Goal: Information Seeking & Learning: Learn about a topic

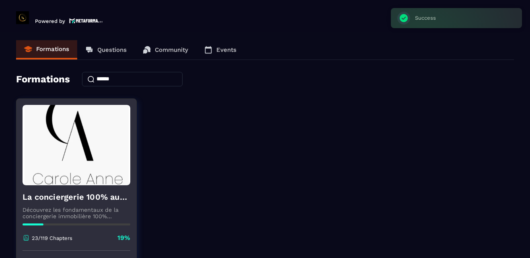
click at [73, 212] on p "Découvrez les fondamentaux de la conciergerie immobilière 100% automatisée. Cet…" at bounding box center [77, 213] width 108 height 13
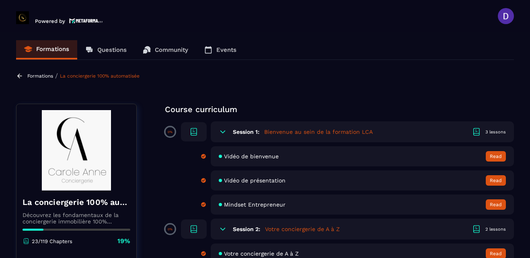
click at [339, 81] on section "Formations Questions Community Events Formations / La conciergerie 100% automat…" at bounding box center [265, 146] width 530 height 229
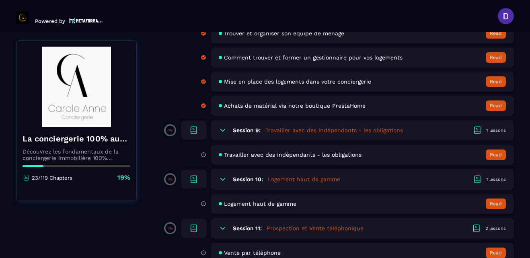
scroll to position [772, 0]
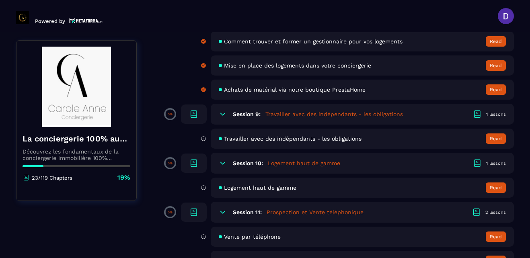
click at [289, 115] on h5 "Travailler avec des indépendants - les obligations" at bounding box center [334, 114] width 138 height 8
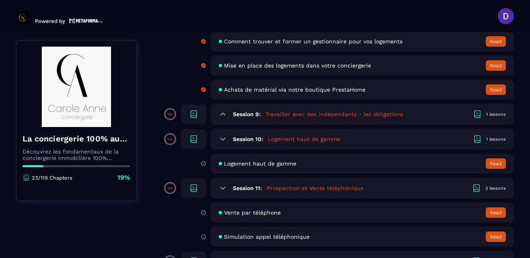
click at [277, 112] on h5 "Travailler avec des indépendants - les obligations" at bounding box center [334, 114] width 138 height 8
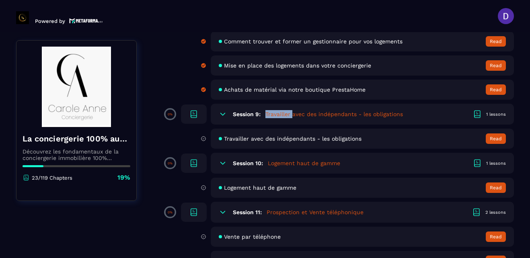
click at [277, 112] on h5 "Travailler avec des indépendants - les obligations" at bounding box center [334, 114] width 138 height 8
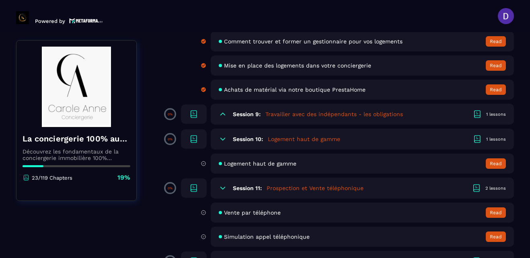
click at [240, 110] on div "Session 9: Travailler avec des indépendants - les obligations 1 lessons" at bounding box center [362, 114] width 303 height 21
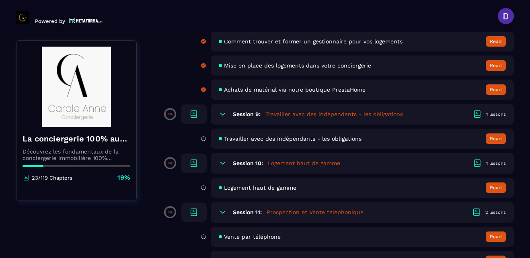
click at [283, 113] on h5 "Travailler avec des indépendants - les obligations" at bounding box center [334, 114] width 138 height 8
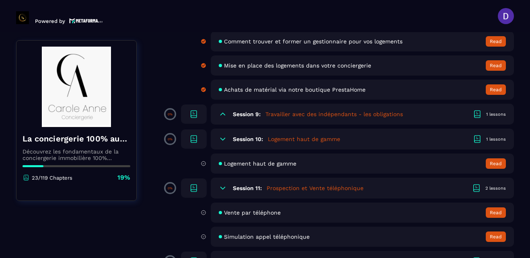
click at [321, 112] on h5 "Travailler avec des indépendants - les obligations" at bounding box center [334, 114] width 138 height 8
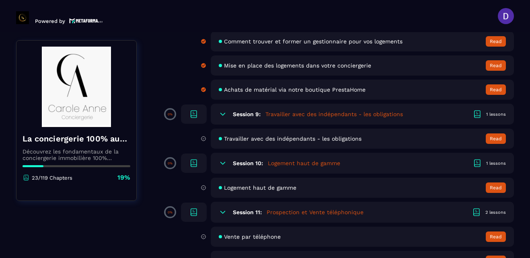
click at [284, 140] on span "Travailler avec des indépendants - les obligations" at bounding box center [293, 139] width 138 height 6
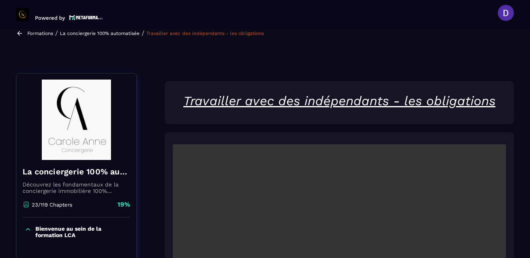
scroll to position [84, 0]
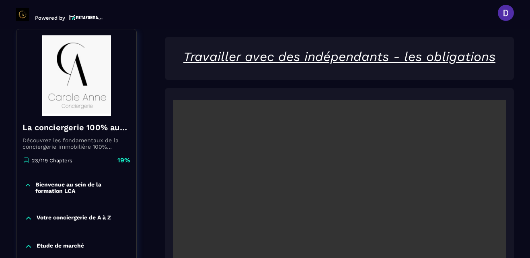
click at [520, 218] on section "Formations Questions Community Events Formations / La conciergerie 100% automat…" at bounding box center [265, 143] width 530 height 229
click at [455, 205] on video at bounding box center [339, 211] width 333 height 222
click at [520, 226] on section "Formations Questions Community Events Formations / La conciergerie 100% automat…" at bounding box center [265, 143] width 530 height 229
click at [327, 202] on video at bounding box center [339, 211] width 333 height 222
click at [517, 177] on section "Formations Questions Community Events Formations / La conciergerie 100% automat…" at bounding box center [265, 143] width 530 height 229
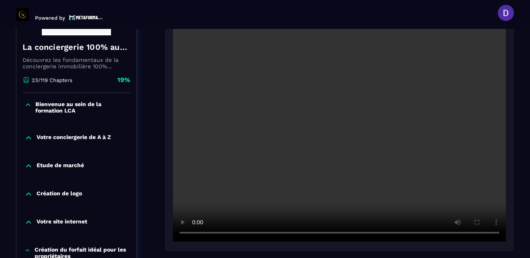
scroll to position [180, 0]
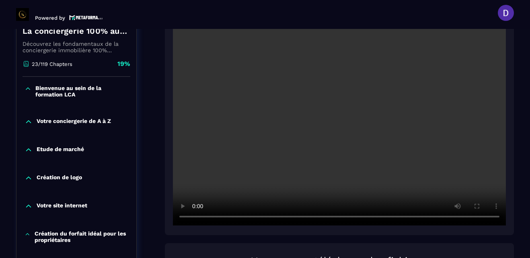
click at [384, 229] on div at bounding box center [339, 114] width 349 height 244
click at [516, 175] on section "Formations Questions Community Events Formations / La conciergerie 100% automat…" at bounding box center [265, 143] width 530 height 229
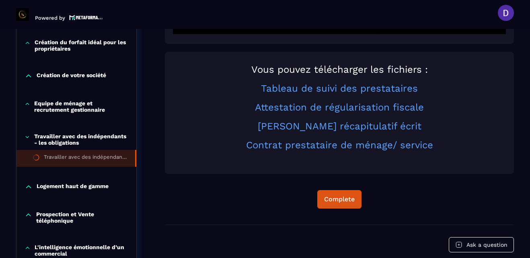
scroll to position [373, 0]
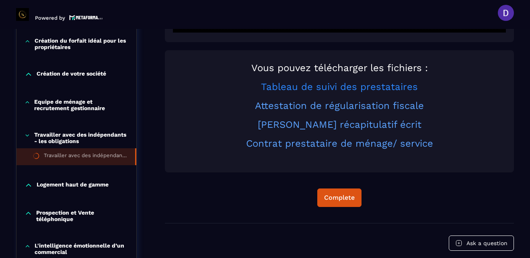
click at [383, 88] on link "Tableau de suivi des prestataires" at bounding box center [339, 86] width 157 height 11
click at [324, 105] on link "Attestation de régularisation fiscale" at bounding box center [339, 105] width 169 height 11
click at [344, 126] on link "[PERSON_NAME] récapitulatif écrit" at bounding box center [340, 124] width 164 height 11
click at [331, 147] on link "Contrat prestataire de ménage/ service" at bounding box center [339, 143] width 187 height 11
click at [337, 193] on button "Complete" at bounding box center [339, 198] width 44 height 18
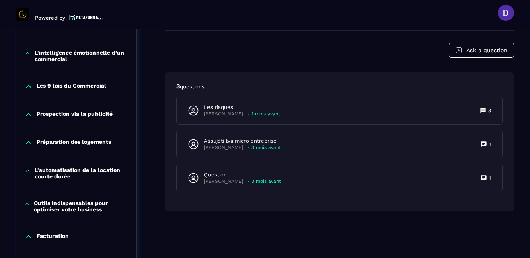
scroll to position [582, 0]
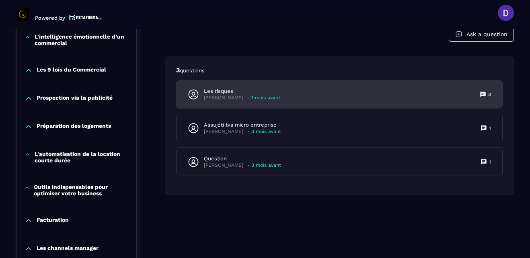
click at [229, 94] on p "Les risques" at bounding box center [242, 91] width 76 height 7
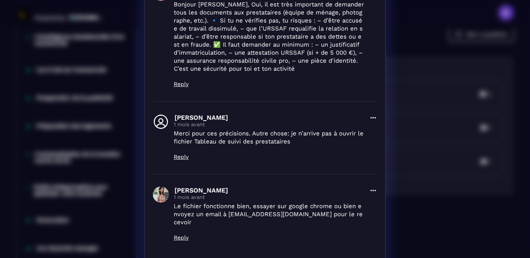
scroll to position [145, 0]
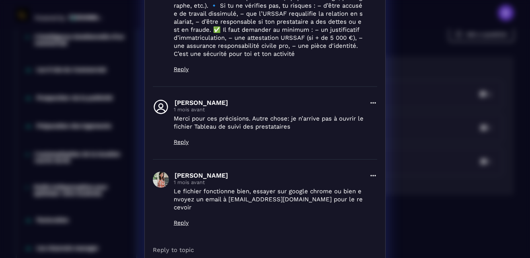
click at [378, 232] on div "[PERSON_NAME] [DATE] Delete Les risques 3 Bonjour, Que risque t on concrètement…" at bounding box center [265, 113] width 240 height 450
click at [380, 62] on div "[PERSON_NAME] [DATE] Delete Les risques 3 Bonjour, Que risque t on concrètement…" at bounding box center [265, 113] width 240 height 450
